Goal: Information Seeking & Learning: Understand process/instructions

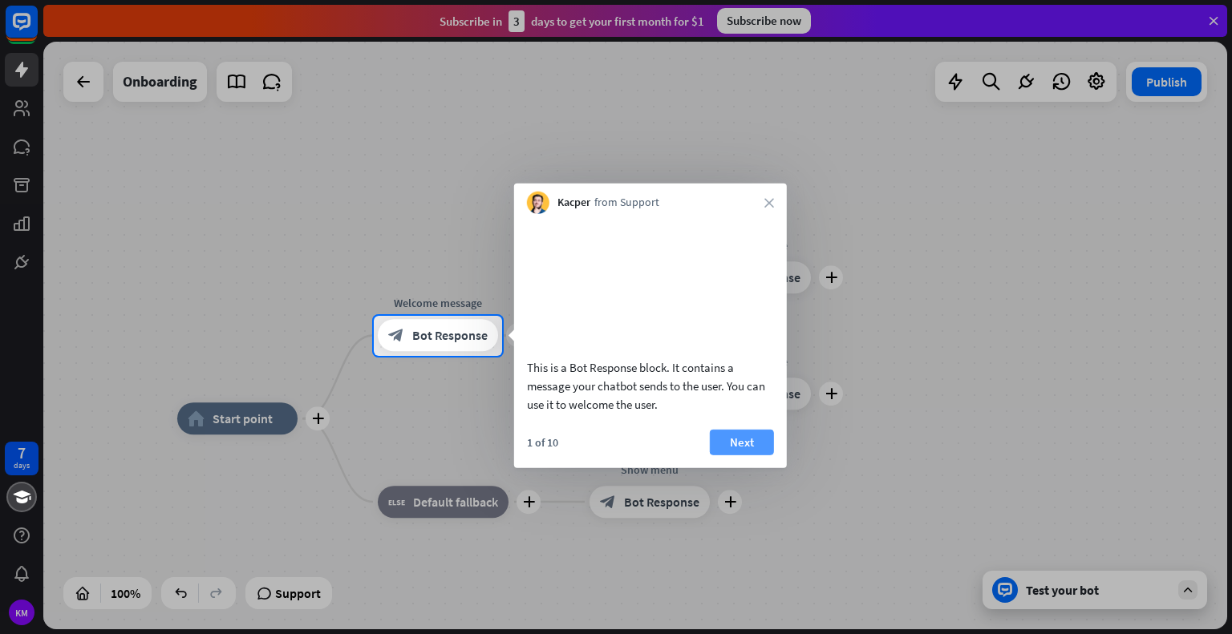
click at [757, 455] on button "Next" at bounding box center [742, 442] width 64 height 26
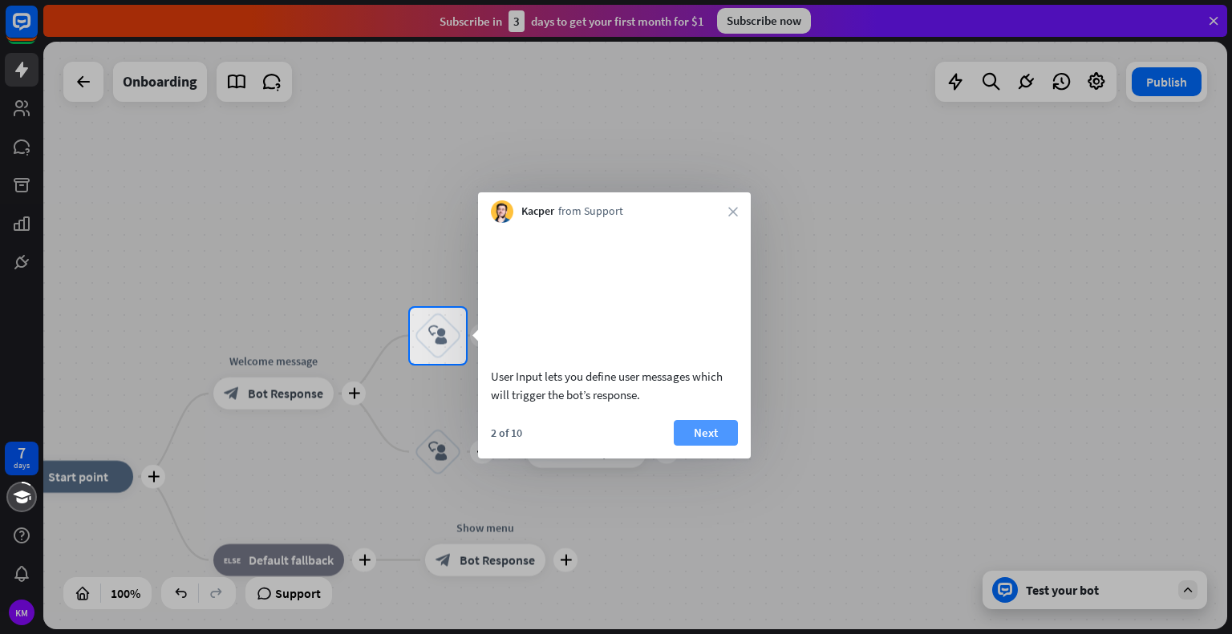
click at [722, 446] on button "Next" at bounding box center [705, 433] width 64 height 26
click at [722, 448] on div "plus home_2 Start point plus Welcome message block_bot_response Bot Response pl…" at bounding box center [634, 336] width 1183 height 588
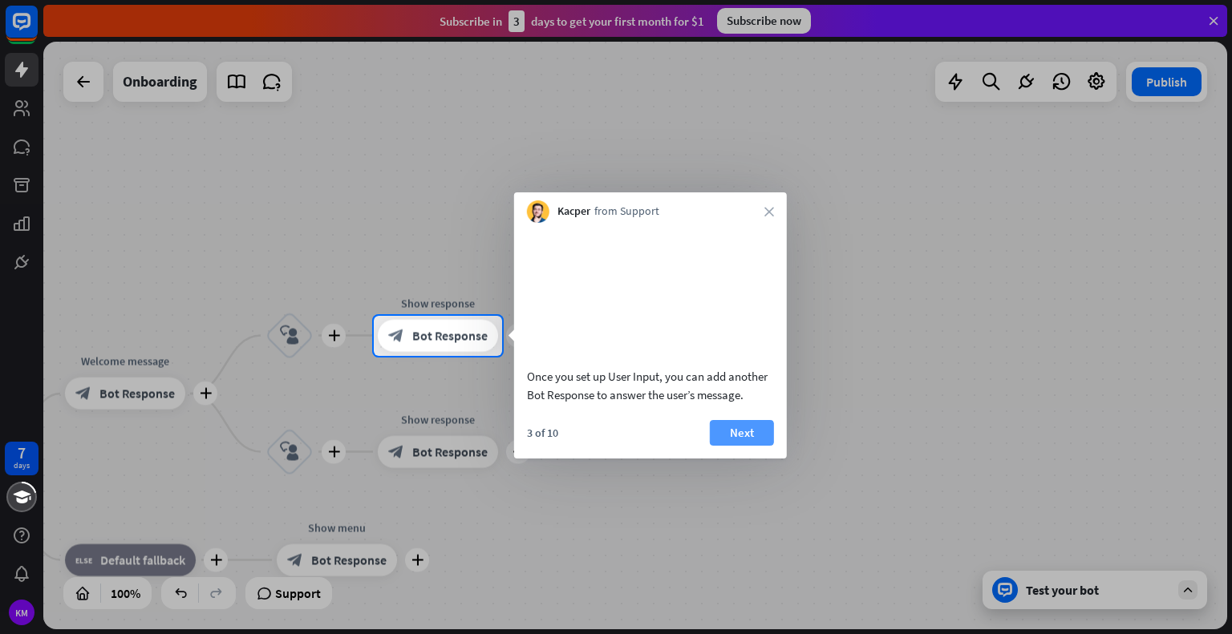
click at [724, 446] on button "Next" at bounding box center [742, 433] width 64 height 26
click at [724, 451] on div "plus home_2 Start point plus Welcome message block_bot_response Bot Response pl…" at bounding box center [634, 336] width 1183 height 588
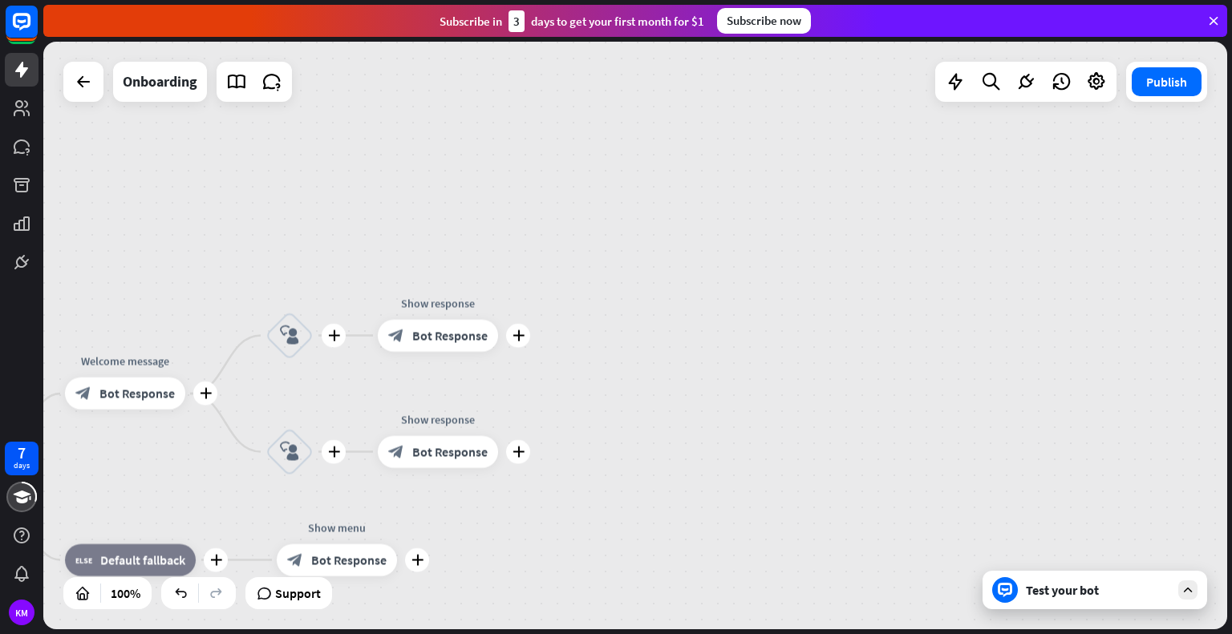
click at [724, 451] on div "plus home_2 Start point plus Welcome message block_bot_response Bot Response pl…" at bounding box center [634, 336] width 1183 height 588
click at [724, 451] on div "7 days KM close Product Help First steps Get started with ChatBot Help Center F…" at bounding box center [616, 317] width 1232 height 634
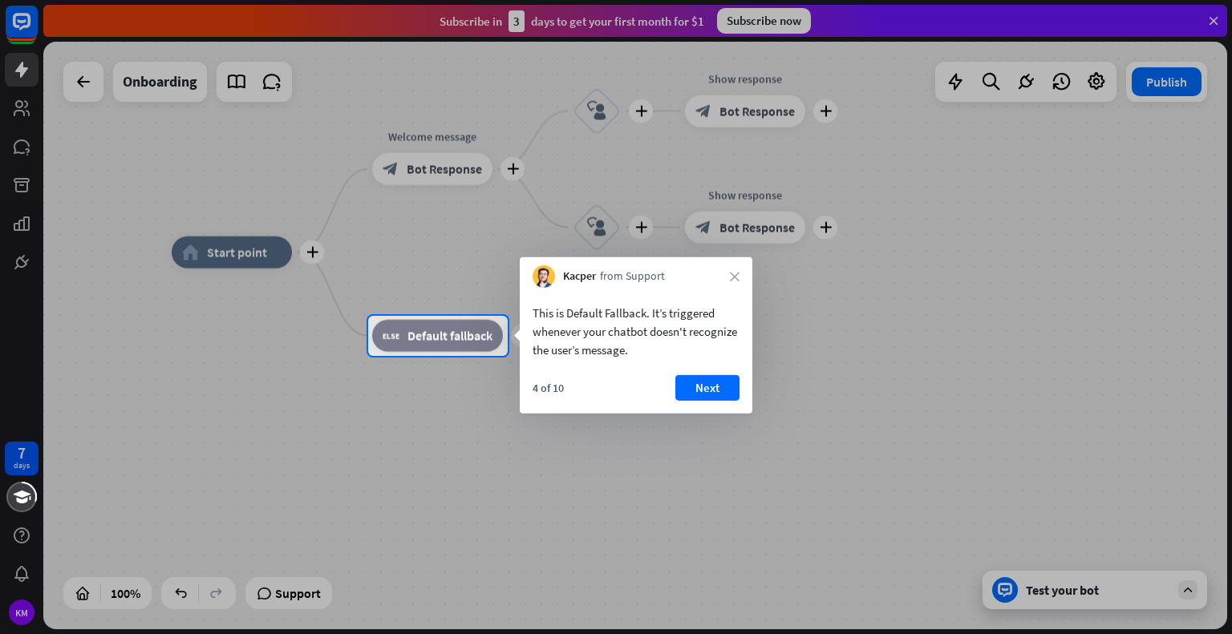
click at [17, 79] on div at bounding box center [616, 158] width 1232 height 316
click at [19, 16] on div at bounding box center [616, 158] width 1232 height 316
